Goal: Task Accomplishment & Management: Complete application form

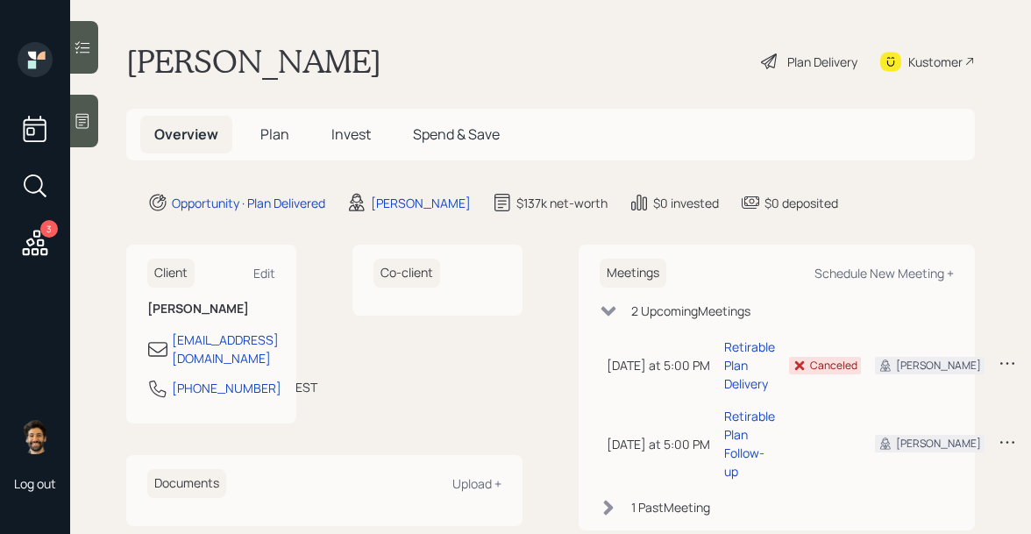
click at [828, 62] on div "Plan Delivery" at bounding box center [822, 62] width 70 height 18
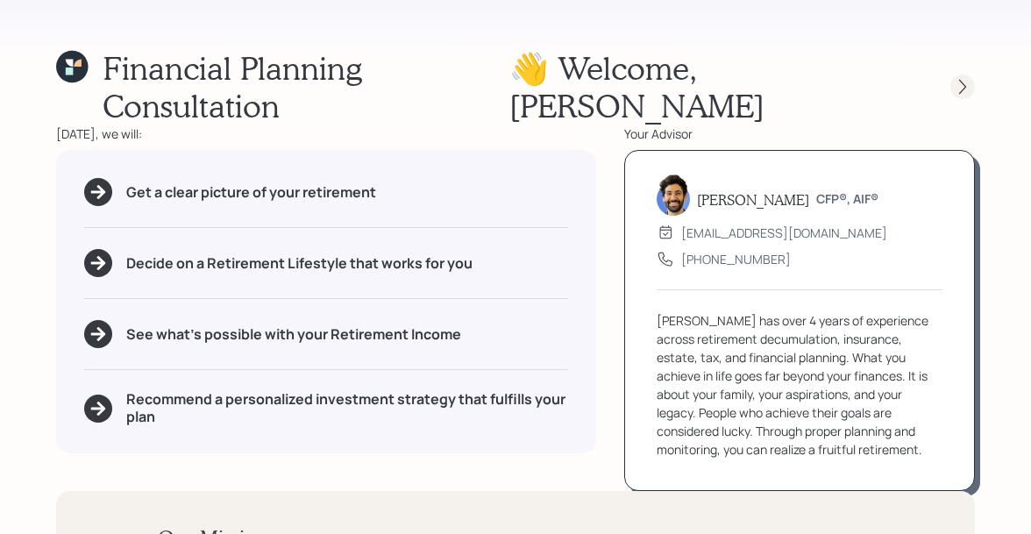
click at [951, 75] on div at bounding box center [963, 87] width 25 height 25
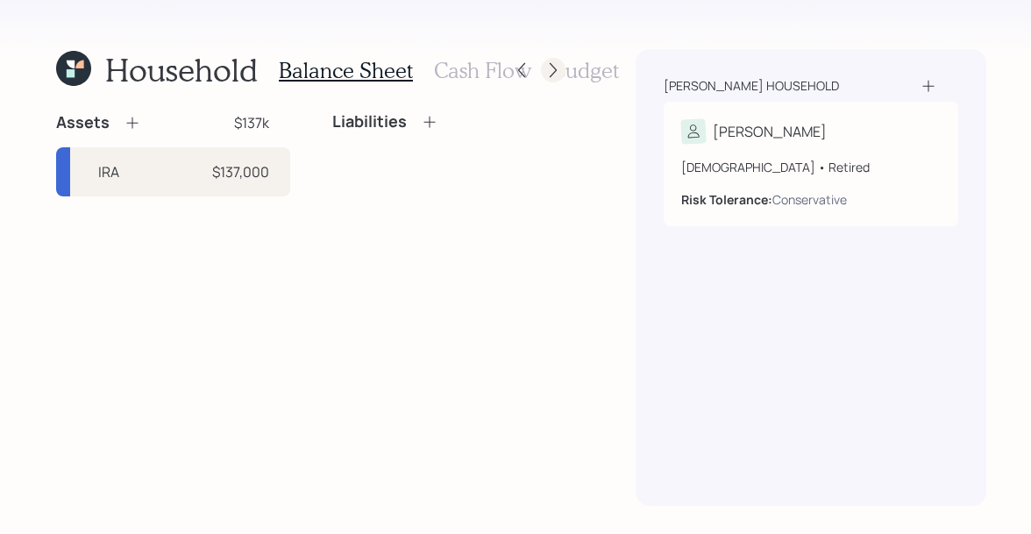
click at [546, 68] on icon at bounding box center [554, 70] width 18 height 18
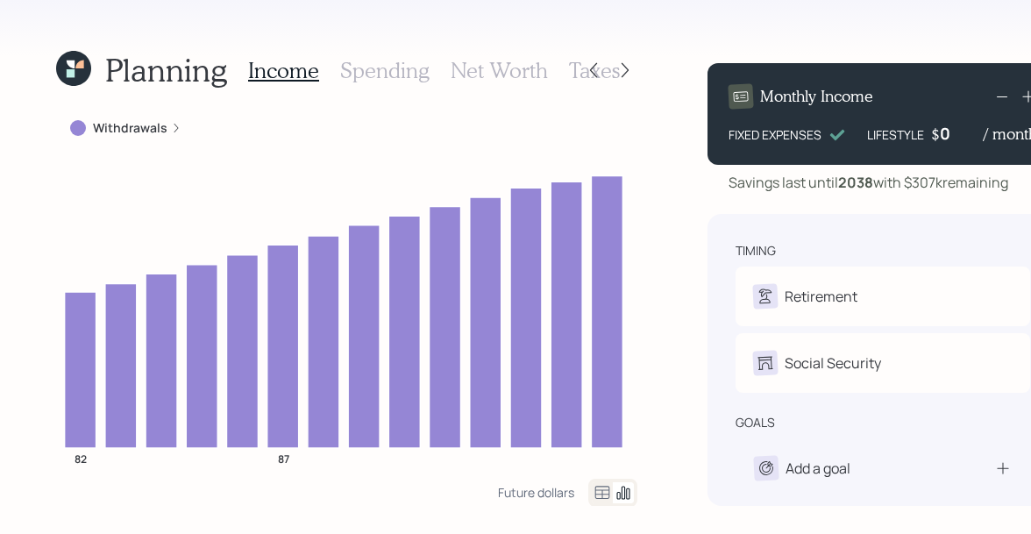
click at [82, 69] on icon at bounding box center [73, 68] width 35 height 35
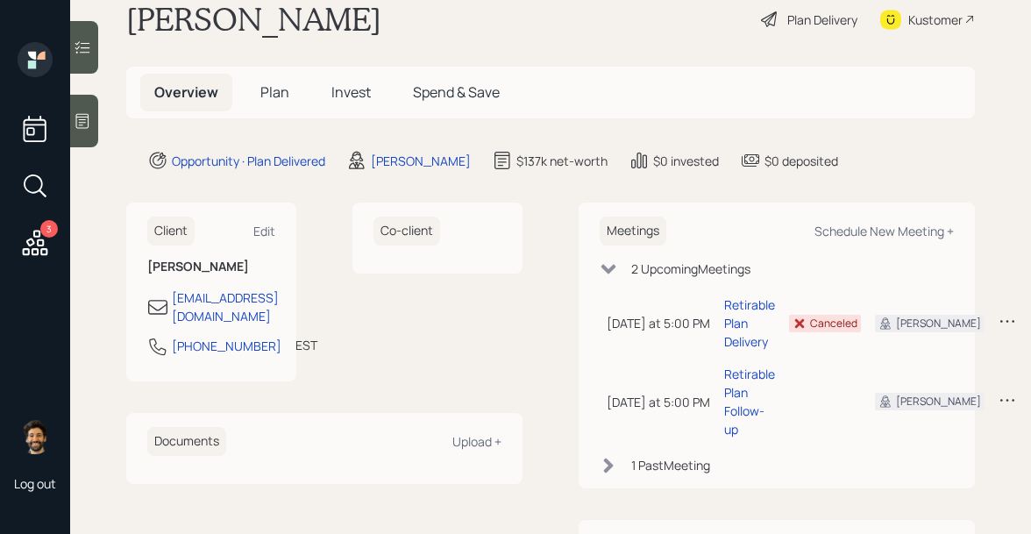
scroll to position [19, 0]
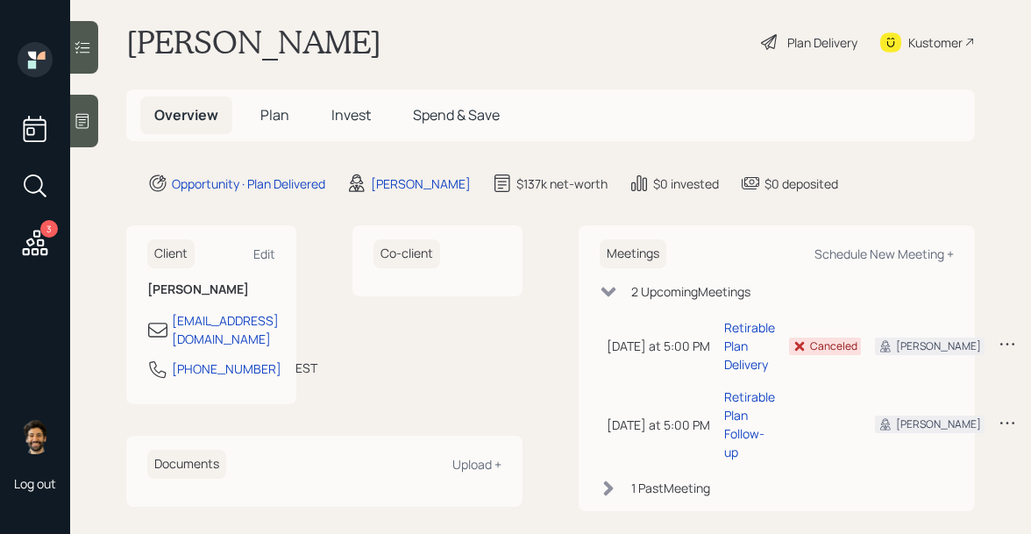
click at [276, 111] on span "Plan" at bounding box center [274, 114] width 29 height 19
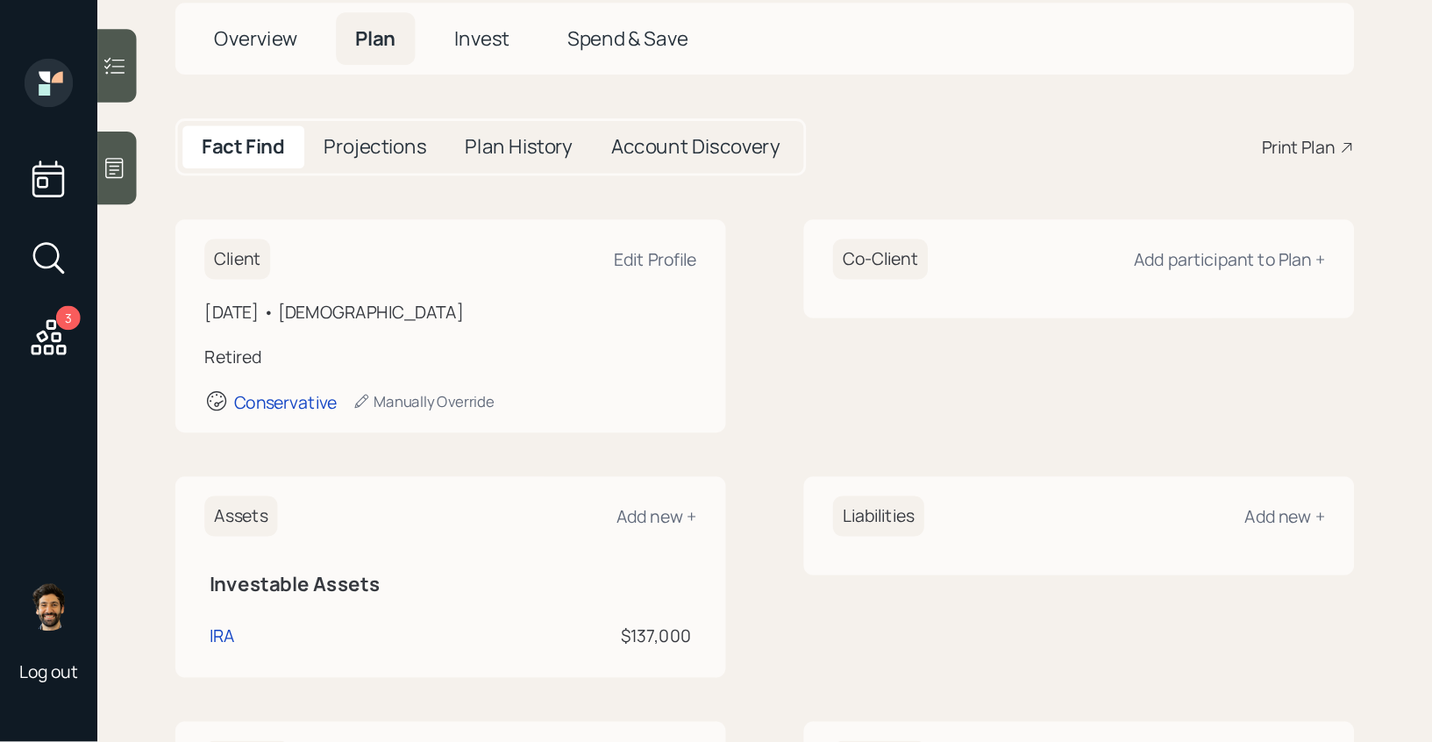
scroll to position [21, 0]
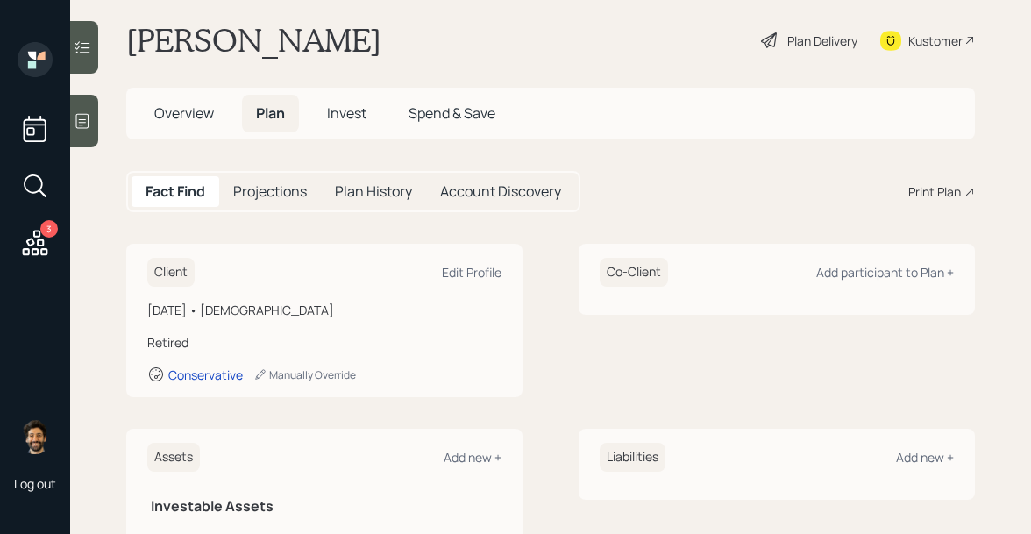
click at [169, 113] on span "Overview" at bounding box center [184, 112] width 60 height 19
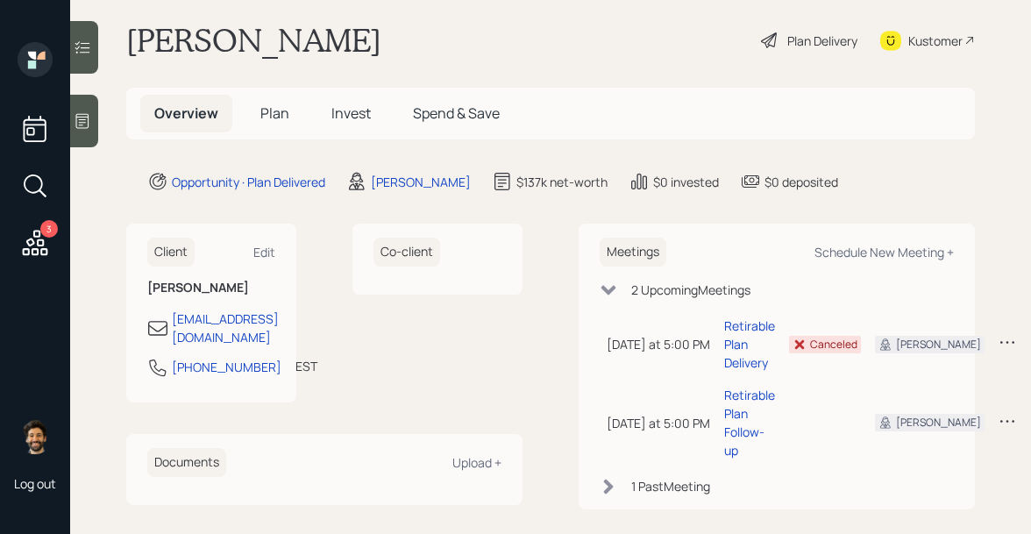
click at [288, 114] on h5 "Plan" at bounding box center [274, 114] width 57 height 38
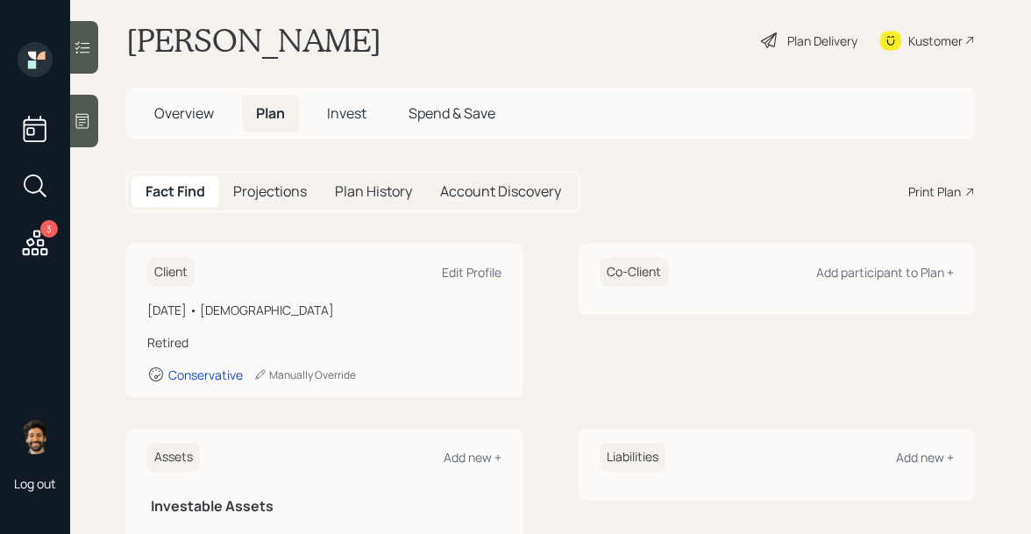
click at [209, 118] on span "Overview" at bounding box center [184, 112] width 60 height 19
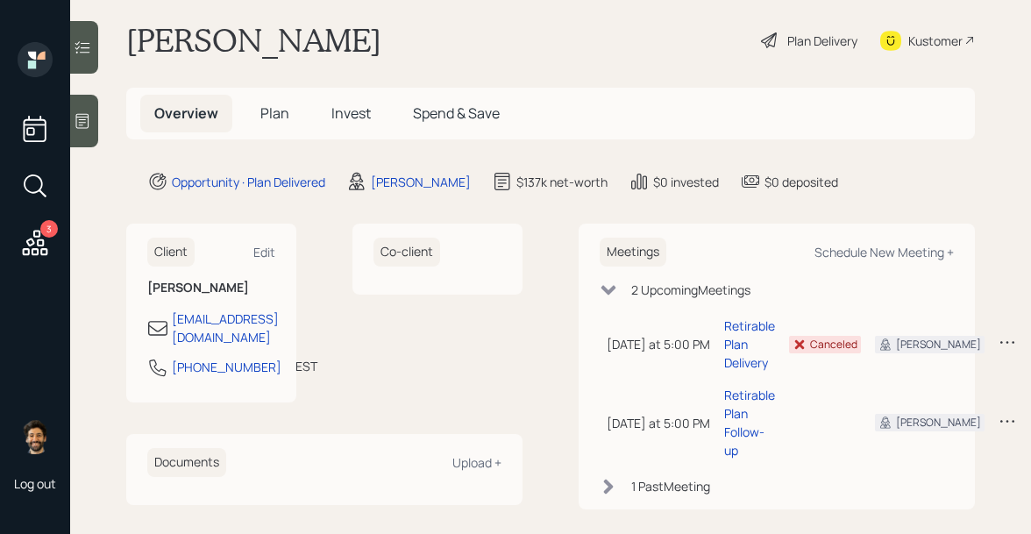
click at [282, 117] on span "Plan" at bounding box center [274, 112] width 29 height 19
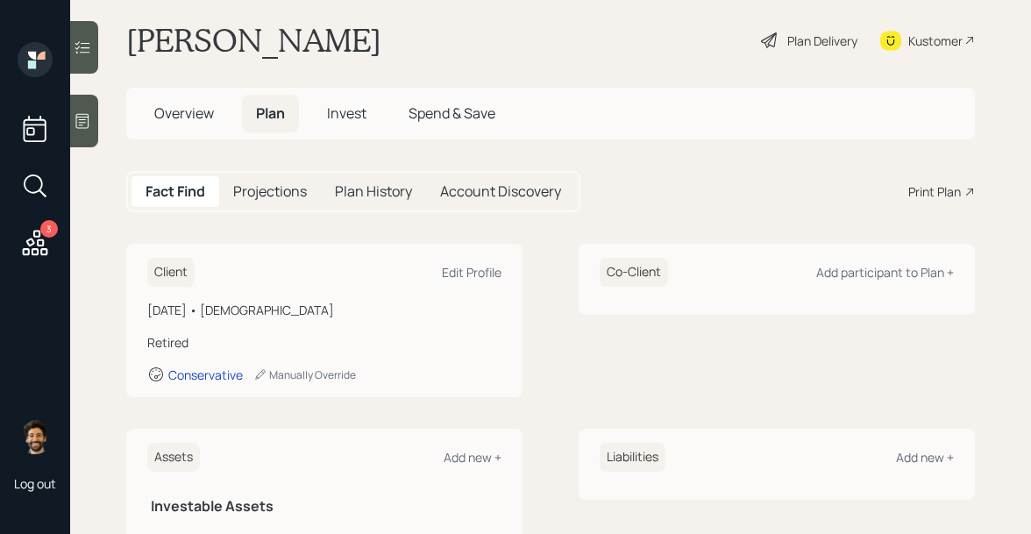
click at [183, 112] on span "Overview" at bounding box center [184, 112] width 60 height 19
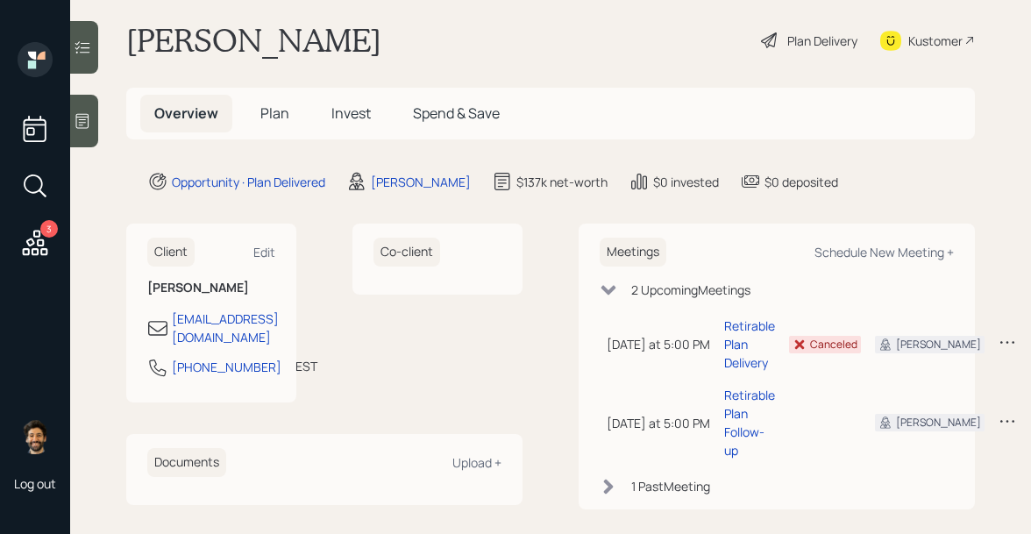
click at [270, 113] on span "Plan" at bounding box center [274, 112] width 29 height 19
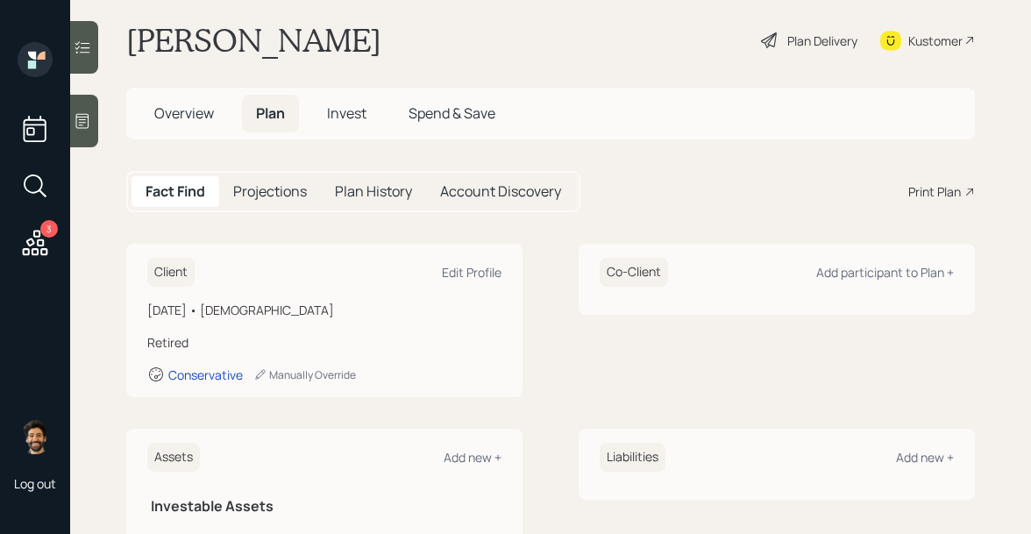
click at [196, 119] on span "Overview" at bounding box center [184, 112] width 60 height 19
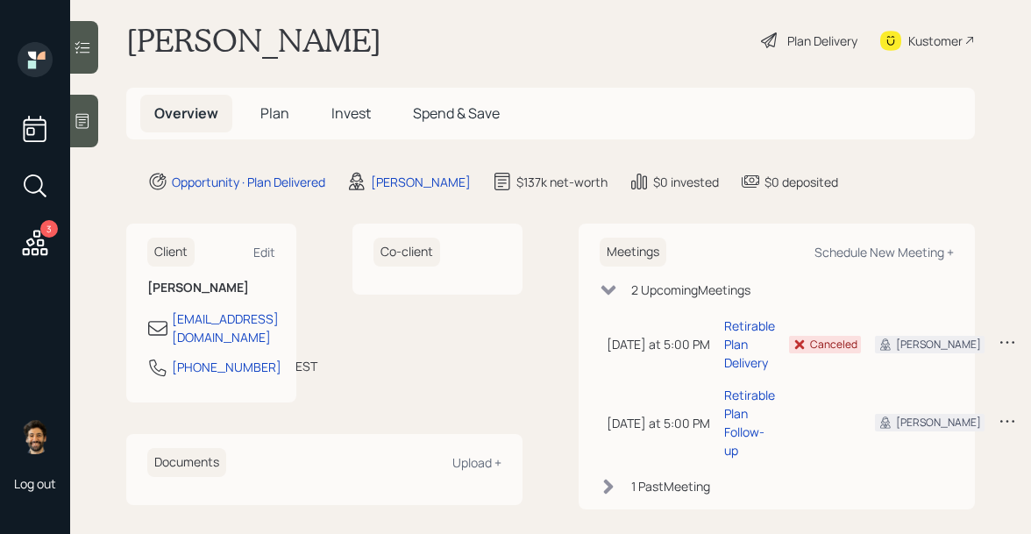
click at [275, 118] on span "Plan" at bounding box center [274, 112] width 29 height 19
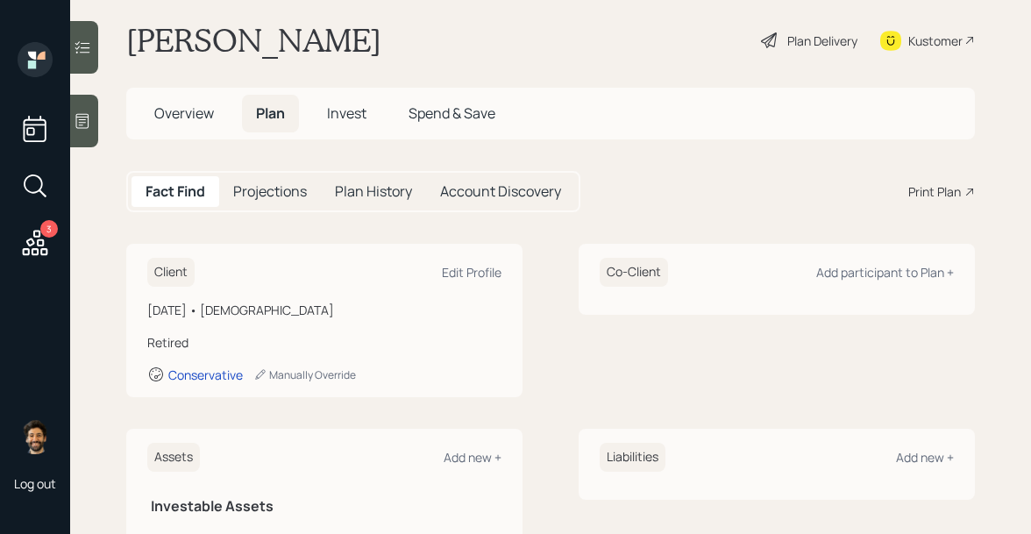
click at [198, 111] on span "Overview" at bounding box center [184, 112] width 60 height 19
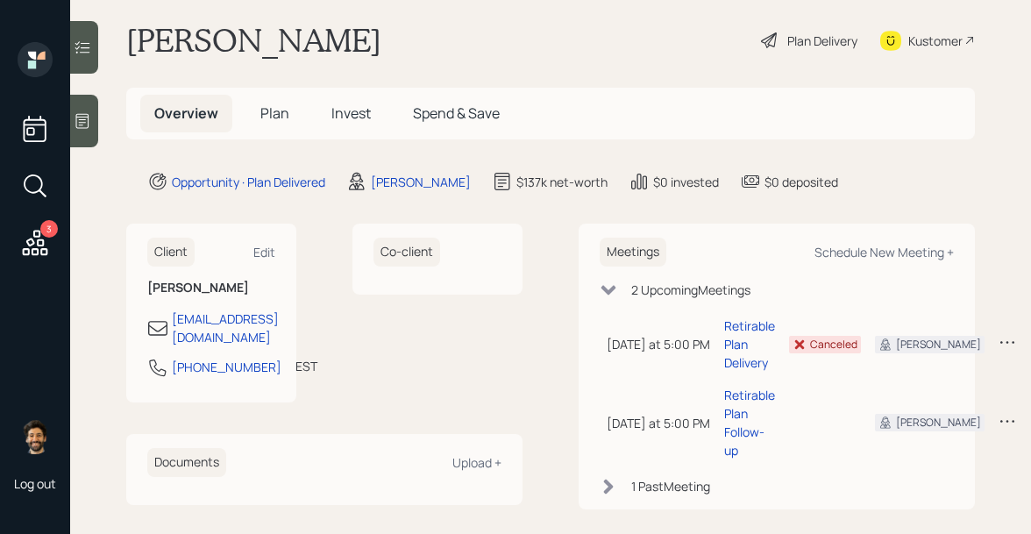
click at [280, 122] on span "Plan" at bounding box center [274, 112] width 29 height 19
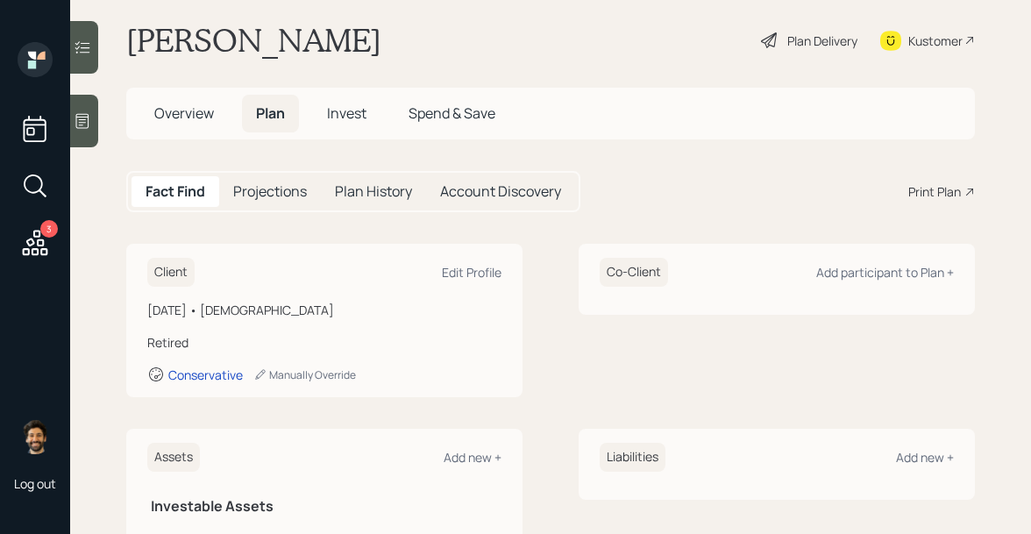
click at [929, 200] on div "Print Plan" at bounding box center [934, 191] width 53 height 18
click at [195, 107] on span "Overview" at bounding box center [184, 112] width 60 height 19
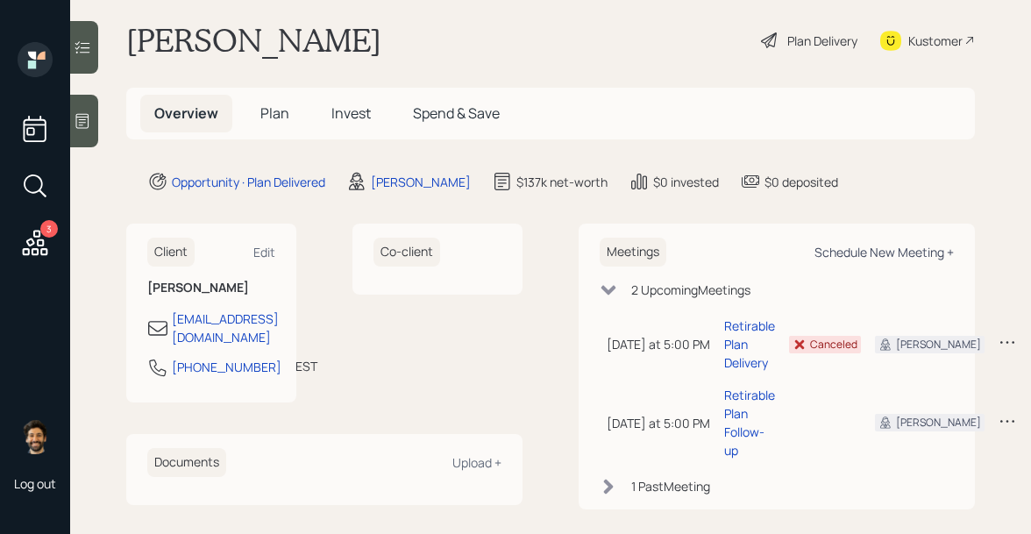
click at [876, 245] on div "Schedule New Meeting +" at bounding box center [884, 252] width 139 height 17
select select "f14b762f-c7c2-4b89-9227-8fa891345eea"
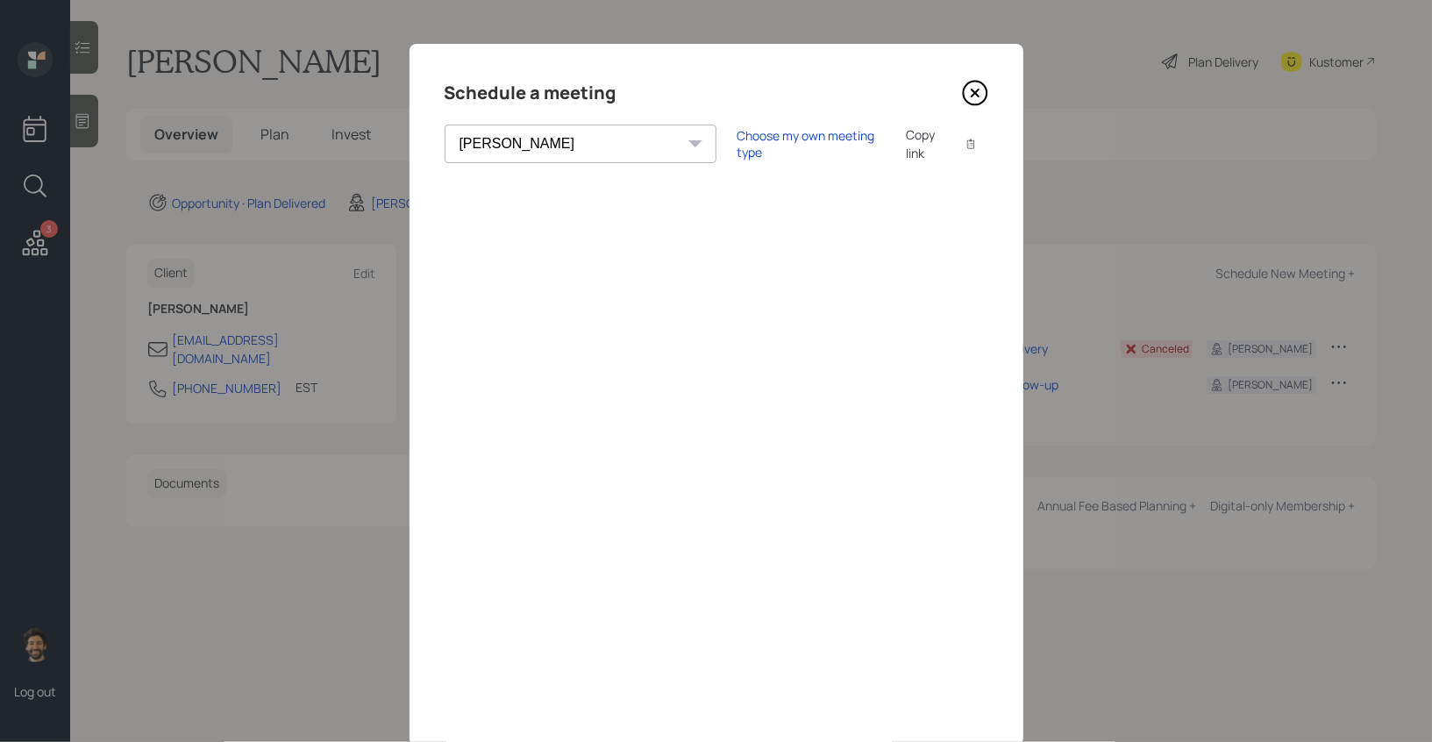
click at [970, 88] on icon at bounding box center [975, 93] width 26 height 26
